Goal: Task Accomplishment & Management: Use online tool/utility

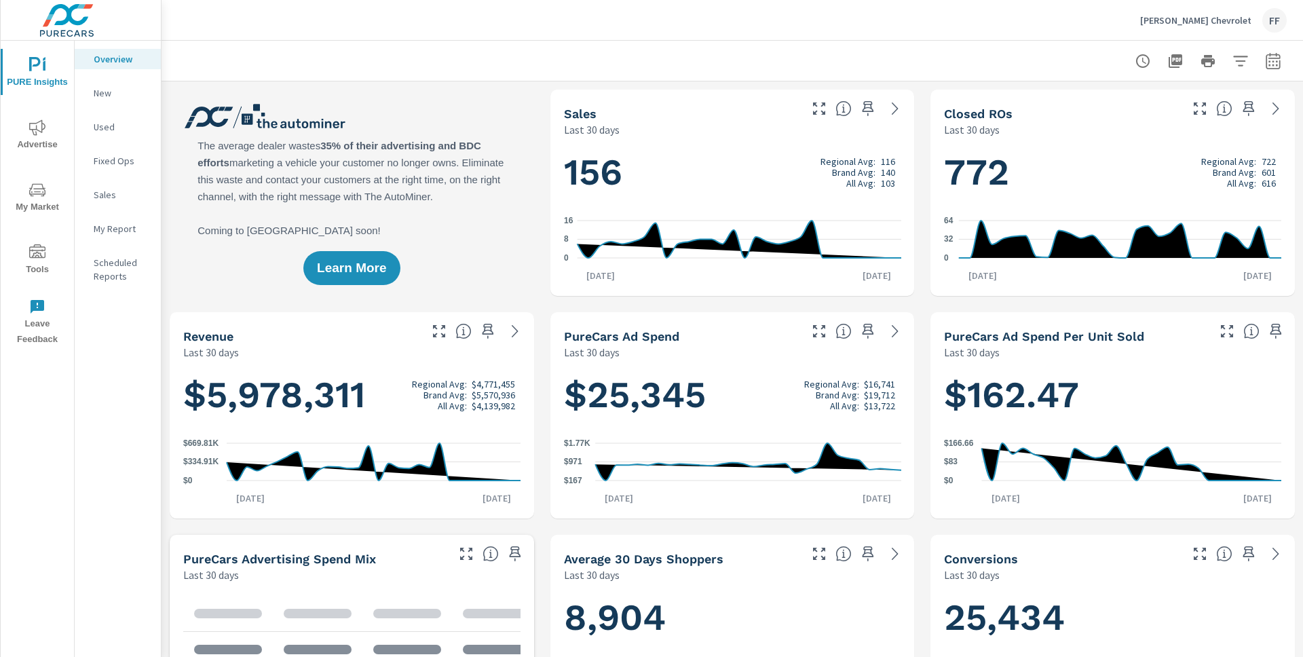
click at [37, 200] on span "My Market" at bounding box center [37, 198] width 65 height 33
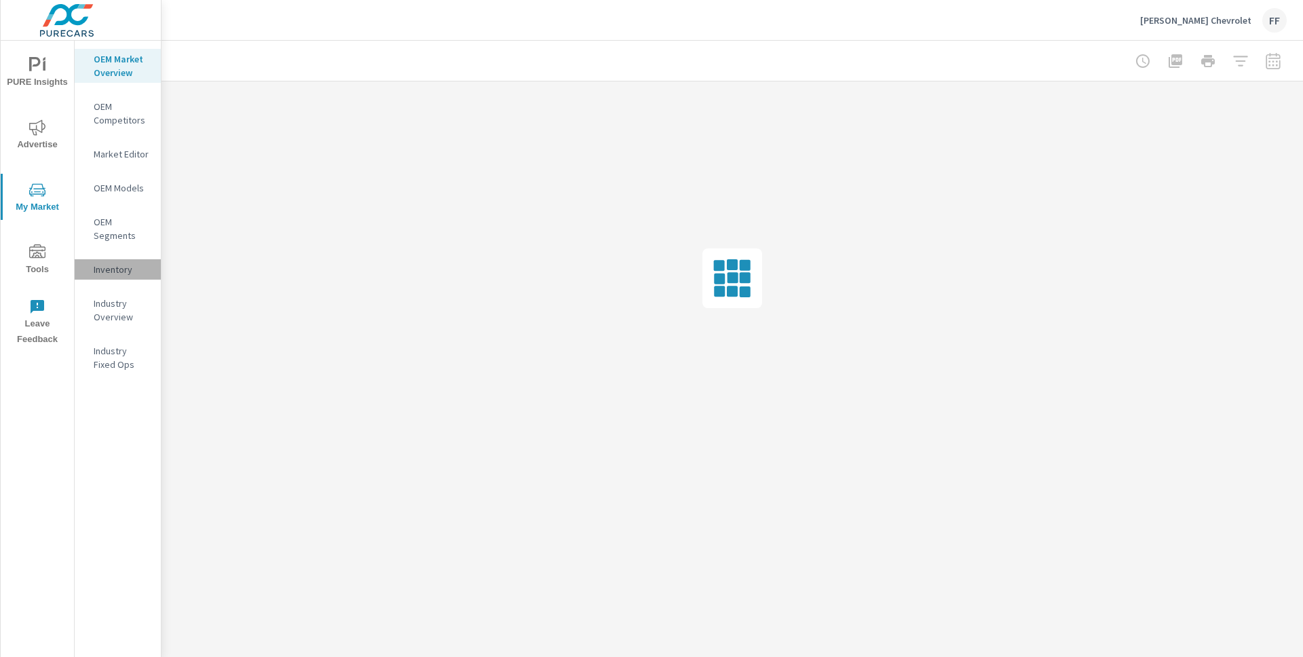
click at [113, 263] on p "Inventory" at bounding box center [122, 270] width 56 height 14
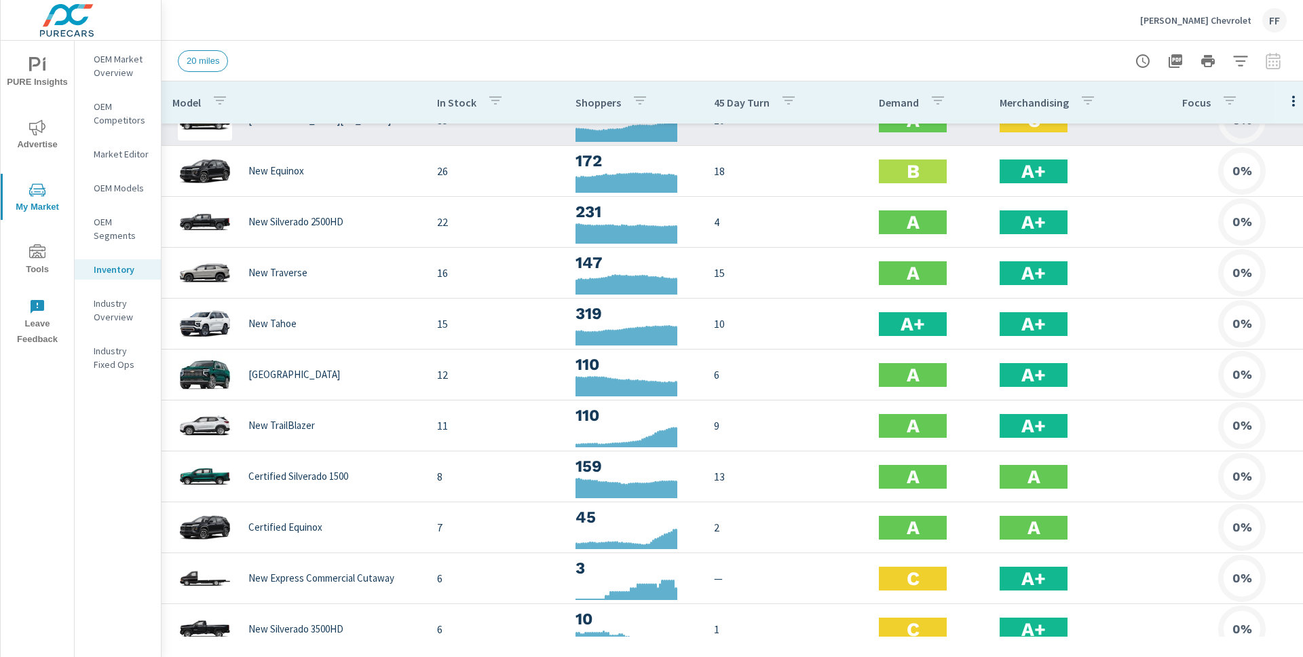
scroll to position [62, 0]
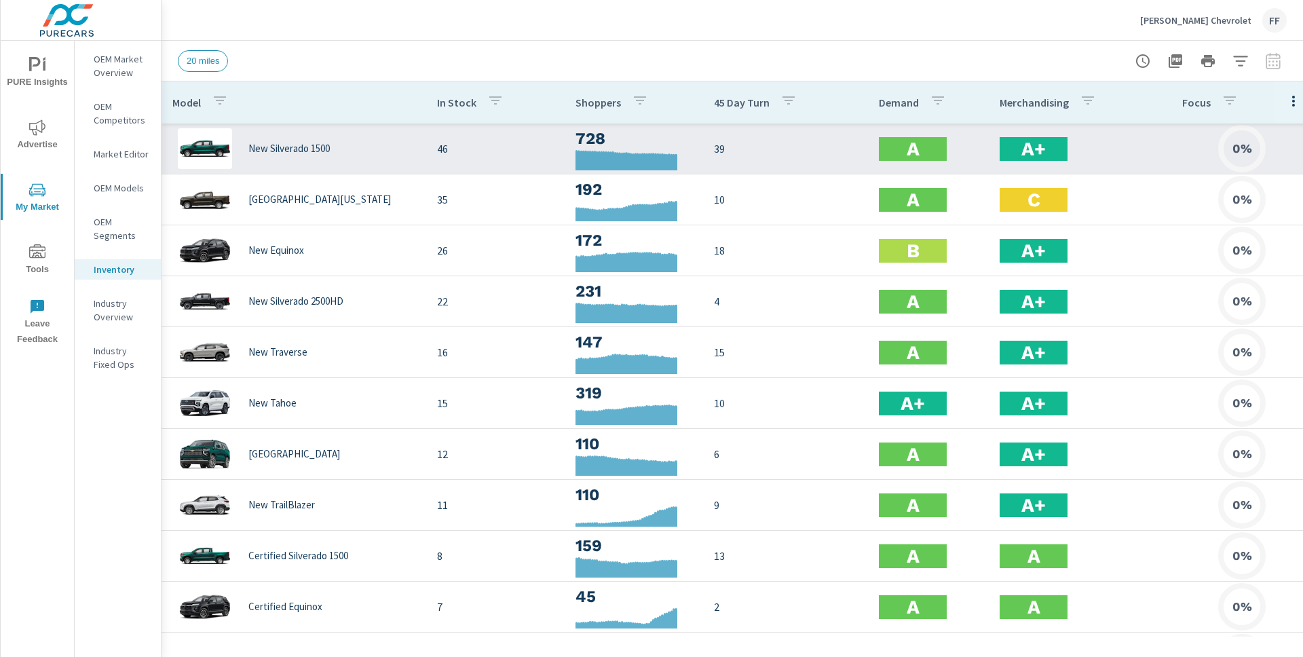
click at [754, 156] on p "39" at bounding box center [785, 148] width 143 height 16
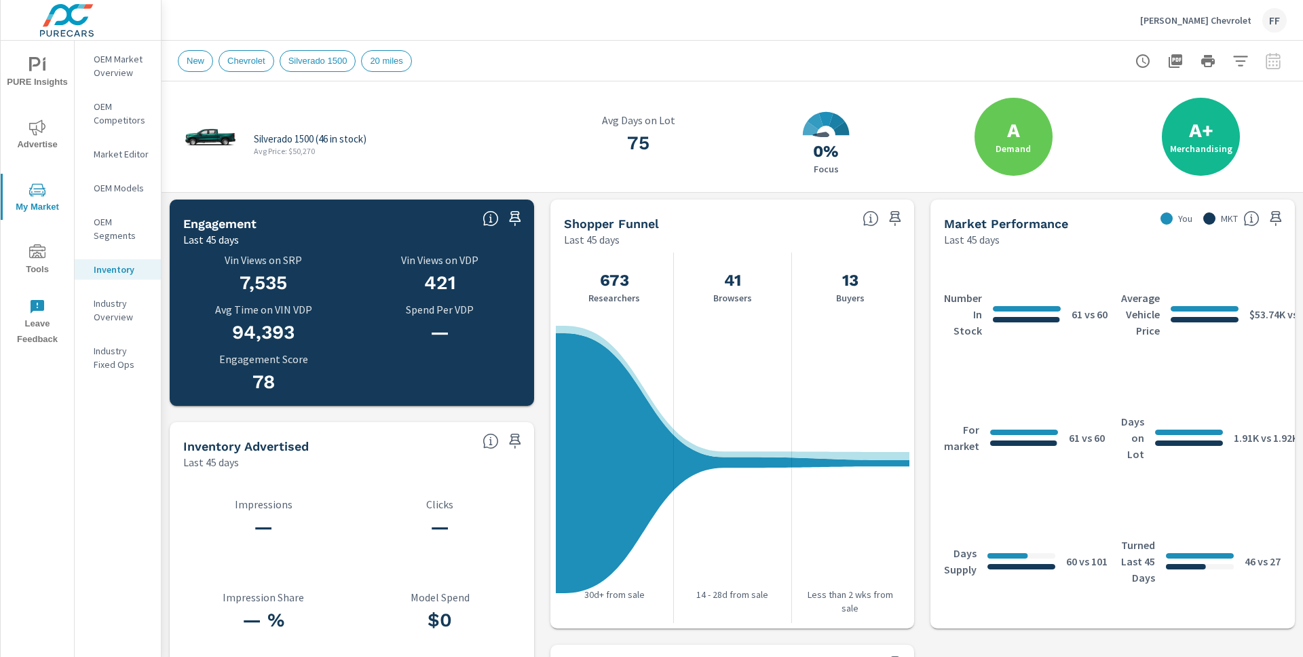
scroll to position [649, 0]
